Goal: Task Accomplishment & Management: Complete application form

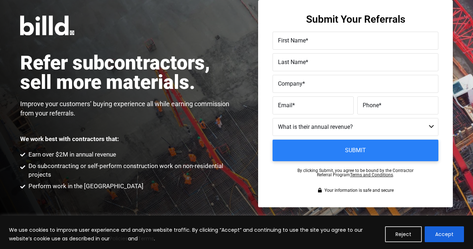
scroll to position [18, 0]
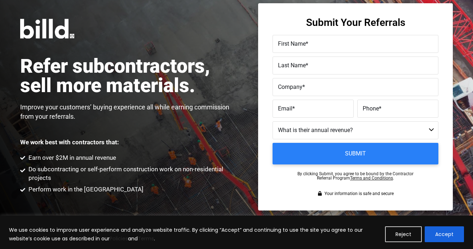
click at [304, 42] on span "First Name" at bounding box center [292, 43] width 28 height 7
click at [304, 42] on input "First Name *" at bounding box center [355, 44] width 166 height 18
type input "S"
type input "[PERSON_NAME]"
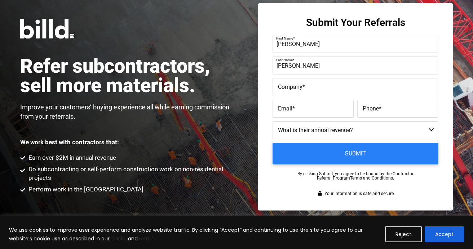
click at [332, 85] on label "Company *" at bounding box center [355, 87] width 155 height 10
click at [332, 85] on input "Company *" at bounding box center [355, 87] width 166 height 18
click at [304, 84] on label "Company *" at bounding box center [354, 82] width 157 height 10
click at [304, 84] on input "Enpower" at bounding box center [355, 87] width 166 height 18
click at [304, 84] on label "Company *" at bounding box center [354, 82] width 157 height 10
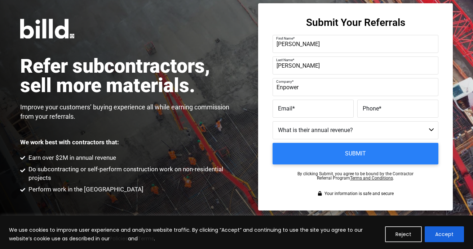
click at [304, 84] on input "Enpower" at bounding box center [355, 87] width 166 height 18
click at [304, 84] on label "Company *" at bounding box center [354, 82] width 157 height 10
click at [304, 84] on input "Enpower" at bounding box center [355, 87] width 166 height 18
click at [292, 87] on input "Enpower" at bounding box center [355, 87] width 166 height 18
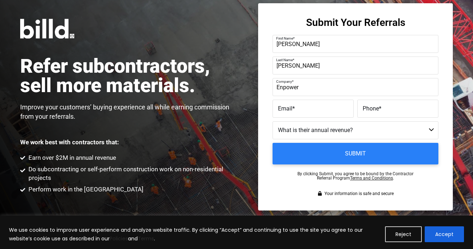
click at [292, 87] on input "Enpower" at bounding box center [355, 87] width 166 height 18
paste input "NPOWER STAR LLC"
type input "ENPOWER STAR LLC"
click at [307, 112] on label "Email *" at bounding box center [313, 109] width 70 height 10
click at [307, 112] on input "Email *" at bounding box center [312, 109] width 81 height 18
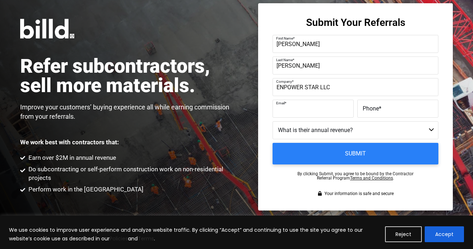
paste input "[PERSON_NAME][EMAIL_ADDRESS][DOMAIN_NAME]"
type input "[PERSON_NAME][EMAIL_ADDRESS][DOMAIN_NAME]"
click at [381, 111] on label "Phone *" at bounding box center [397, 109] width 70 height 10
click at [381, 111] on input "Phone *" at bounding box center [397, 109] width 81 height 18
paste input "(181) 843-8350"
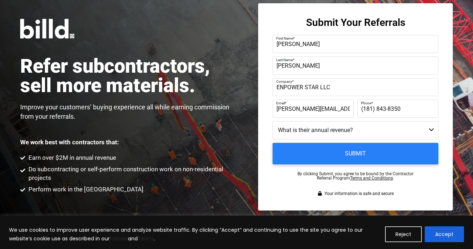
click at [359, 131] on select "Less than $1M $1M - $2M $2M - $4M $4M - $8M $8M - $25M $25M - $40M $40M +" at bounding box center [355, 130] width 166 height 18
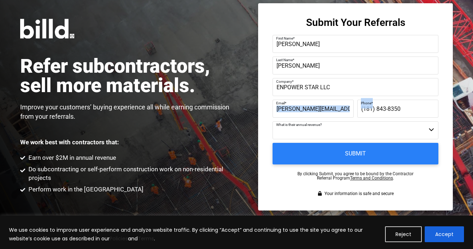
drag, startPoint x: 402, startPoint y: 108, endPoint x: 350, endPoint y: 106, distance: 51.2
click at [350, 106] on fieldset "Email * [PERSON_NAME][EMAIL_ADDRESS][DOMAIN_NAME] Phone * [PHONE_NUMBER]" at bounding box center [355, 109] width 166 height 18
click at [384, 113] on input "(181) 843-8350" at bounding box center [397, 109] width 81 height 18
click at [393, 109] on input "(181) 843-8350" at bounding box center [397, 109] width 81 height 18
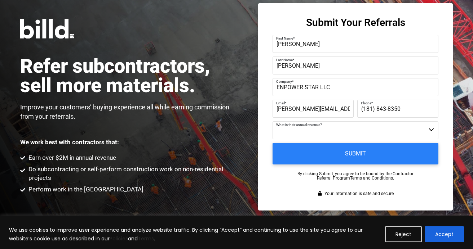
click at [393, 109] on input "(181) 843-8350" at bounding box center [397, 109] width 81 height 18
type input "(181)843-8350"
paste input "438-3503"
type input "[PHONE_NUMBER]"
click at [362, 129] on select "Less than $1M $1M - $2M $2M - $4M $4M - $8M $8M - $25M $25M - $40M $40M +" at bounding box center [355, 130] width 166 height 18
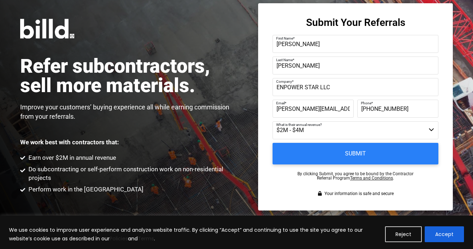
click at [272, 121] on select "Less than $1M $1M - $2M $2M - $4M $4M - $8M $8M - $25M $25M - $40M $40M +" at bounding box center [355, 130] width 166 height 18
click at [321, 131] on select "Less than $1M $1M - $2M $2M - $4M $4M - $8M $8M - $25M $25M - $40M $40M +" at bounding box center [355, 130] width 166 height 18
select select "$4M - $8M"
click at [272, 121] on select "Less than $1M $1M - $2M $2M - $4M $4M - $8M $8M - $25M $25M - $40M $40M +" at bounding box center [355, 130] width 166 height 18
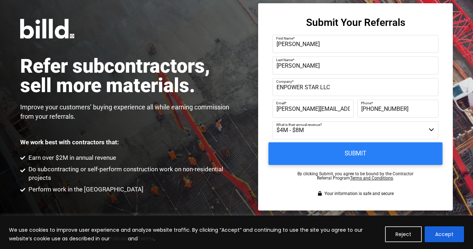
click at [389, 152] on input "Submit" at bounding box center [355, 154] width 174 height 23
